Goal: Navigation & Orientation: Find specific page/section

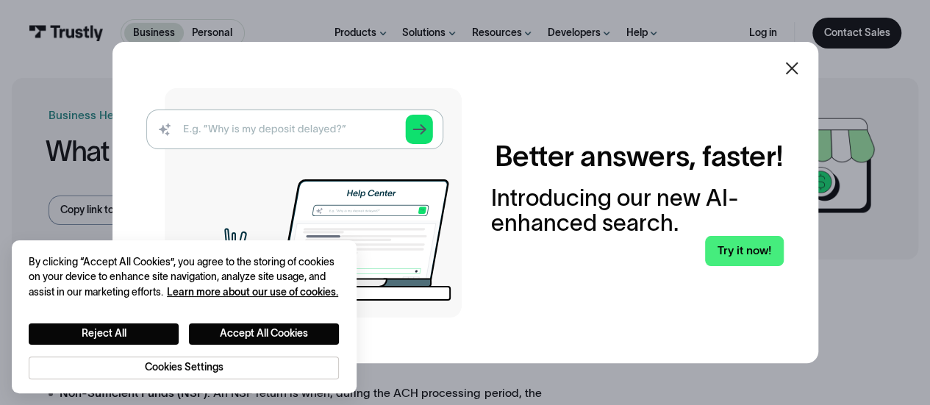
click at [809, 58] on div at bounding box center [791, 68] width 35 height 35
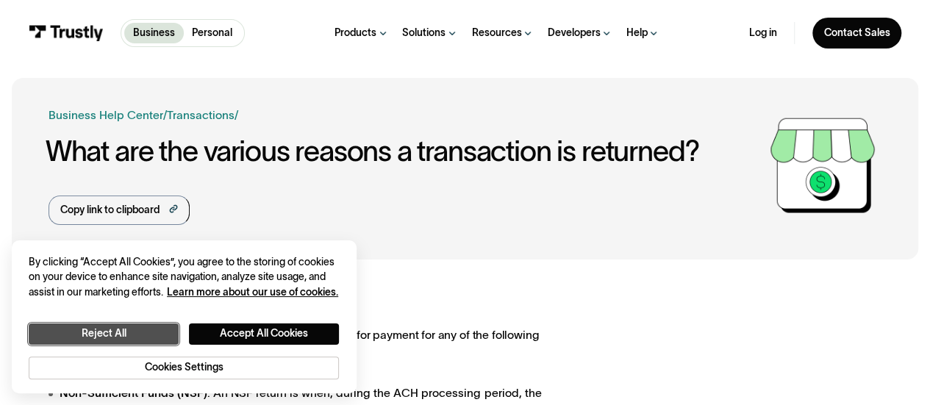
click at [129, 330] on button "Reject All" at bounding box center [104, 333] width 150 height 21
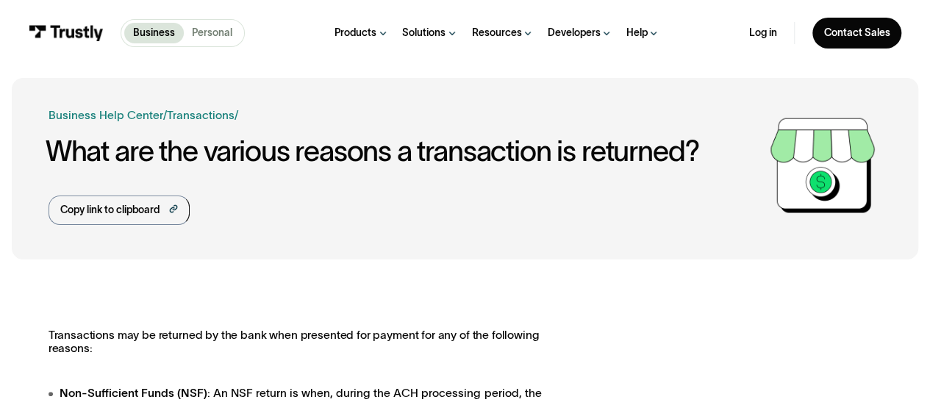
click at [218, 30] on p "Personal" at bounding box center [212, 33] width 40 height 15
